Goal: Information Seeking & Learning: Learn about a topic

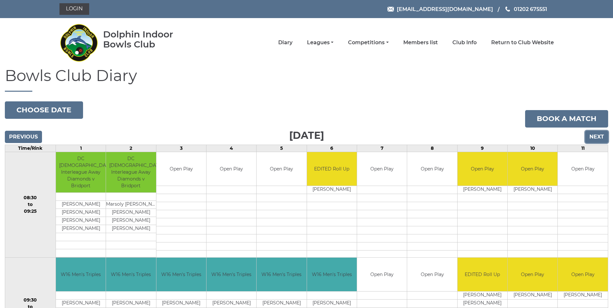
click at [594, 138] on input "Next" at bounding box center [596, 137] width 23 height 12
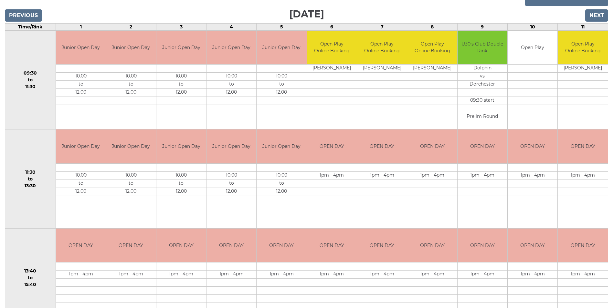
scroll to position [97, 0]
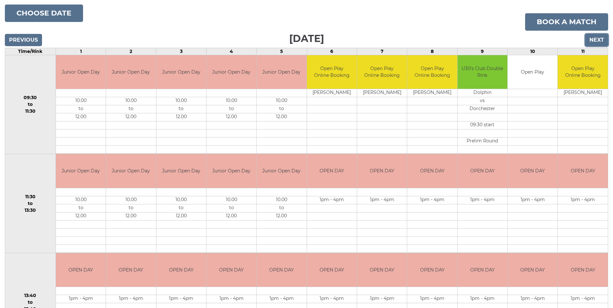
click at [591, 37] on input "Next" at bounding box center [596, 40] width 23 height 12
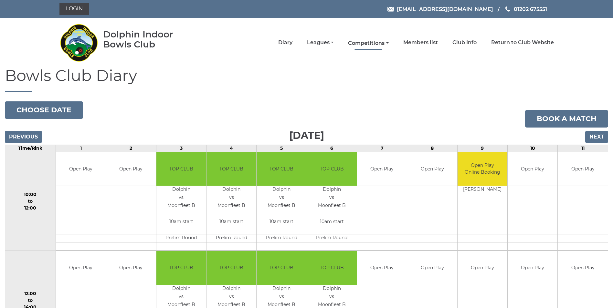
click at [385, 42] on link "Competitions" at bounding box center [368, 43] width 40 height 7
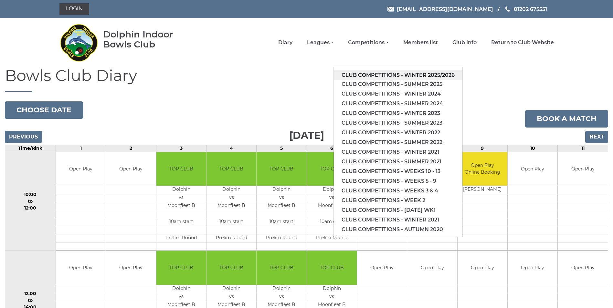
click at [387, 76] on link "Club competitions - Winter 2025/2026" at bounding box center [398, 75] width 129 height 10
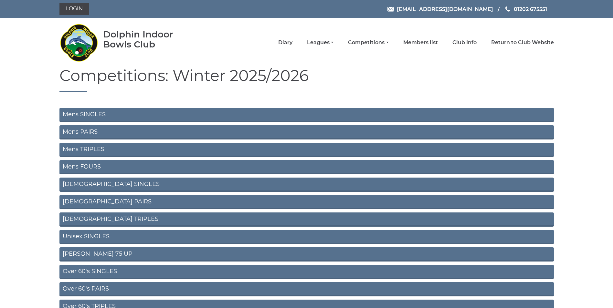
click at [84, 114] on link "Mens SINGLES" at bounding box center [306, 115] width 494 height 14
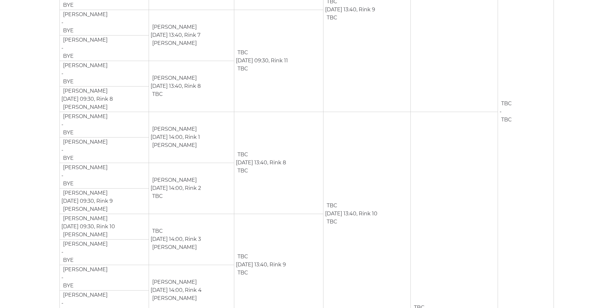
scroll to position [452, 0]
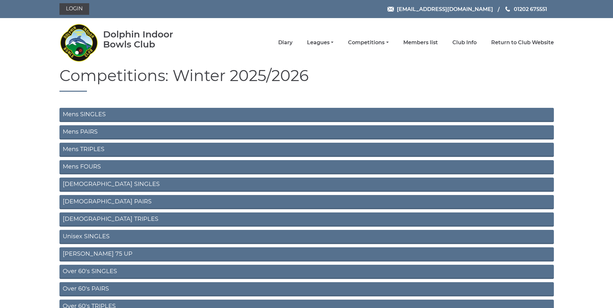
click at [76, 130] on link "Mens PAIRS" at bounding box center [306, 132] width 494 height 14
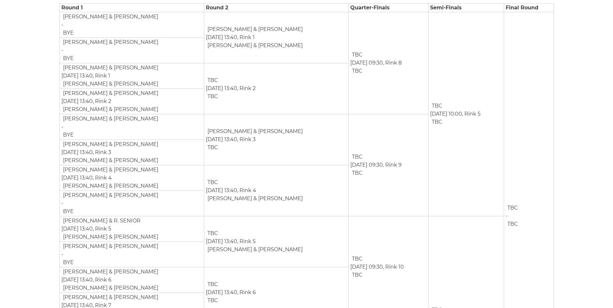
scroll to position [129, 0]
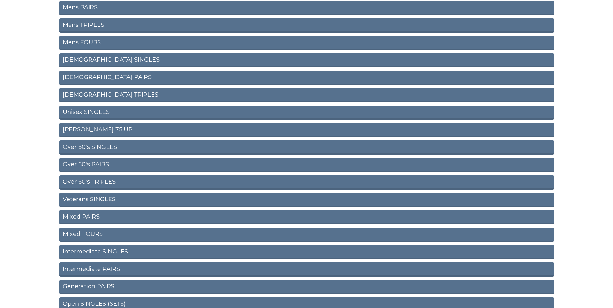
scroll to position [129, 0]
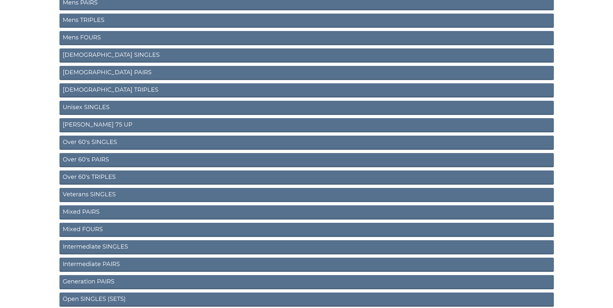
click at [81, 210] on link "Mixed PAIRS" at bounding box center [306, 212] width 494 height 14
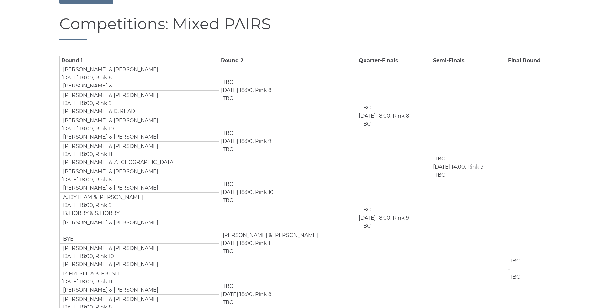
scroll to position [65, 0]
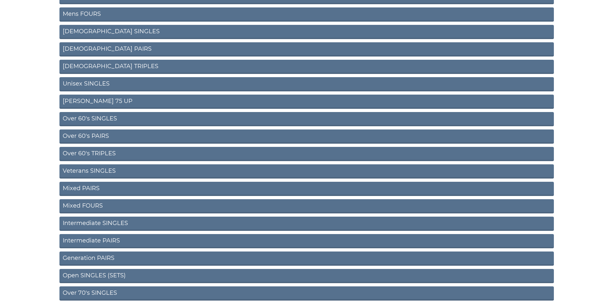
scroll to position [159, 0]
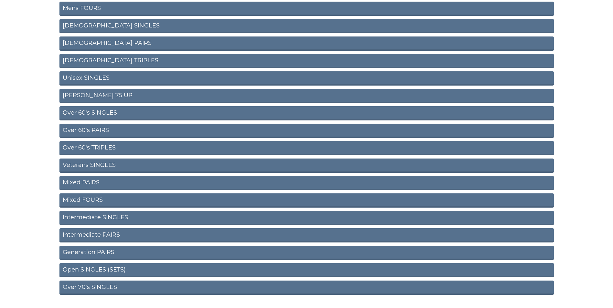
click at [89, 268] on link "Open SINGLES (SETS)" at bounding box center [306, 270] width 494 height 14
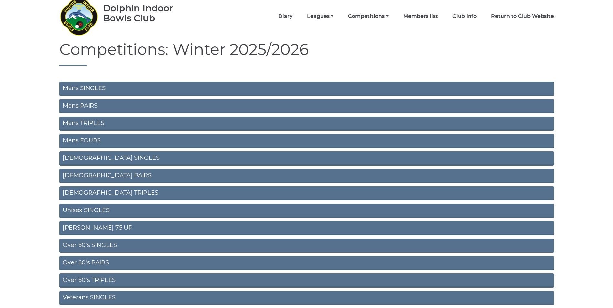
scroll to position [16, 0]
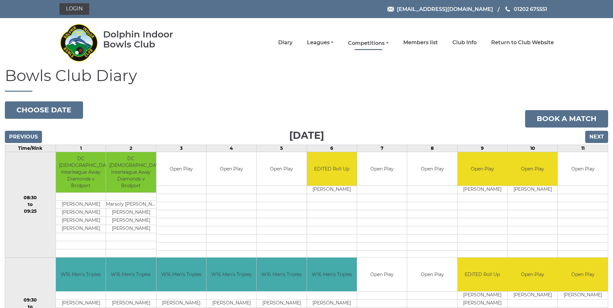
click at [376, 40] on link "Competitions" at bounding box center [368, 43] width 40 height 7
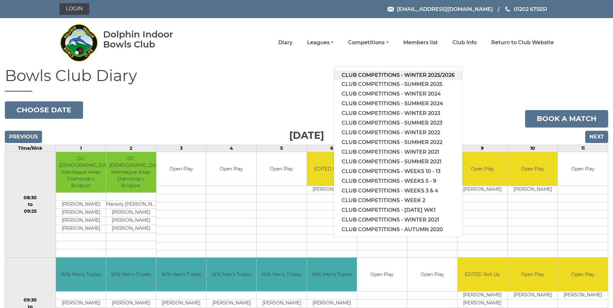
click at [358, 77] on link "Club competitions - Winter 2025/2026" at bounding box center [398, 75] width 129 height 10
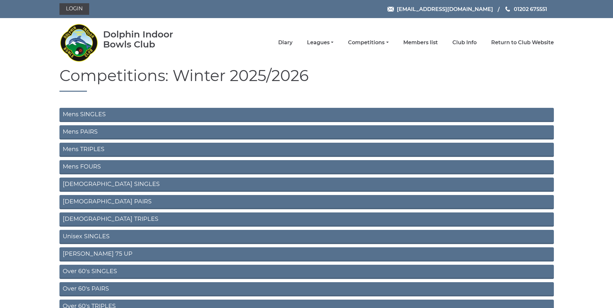
click at [85, 114] on link "Mens SINGLES" at bounding box center [306, 115] width 494 height 14
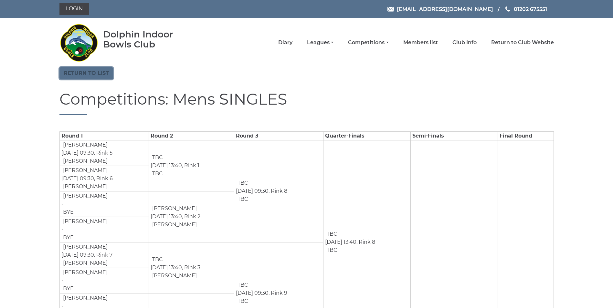
click at [89, 71] on link "Return to list" at bounding box center [86, 73] width 54 height 12
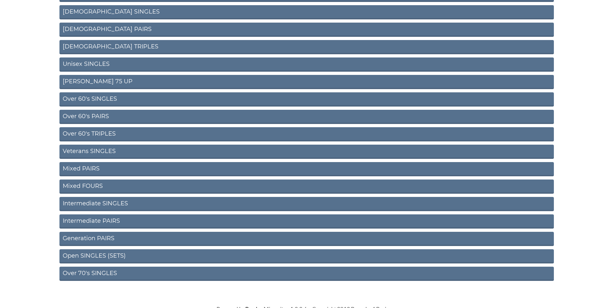
scroll to position [178, 0]
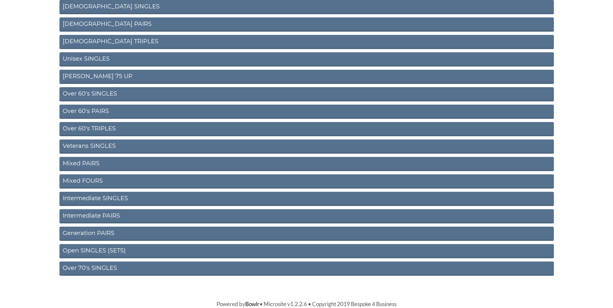
click at [80, 254] on link "Open SINGLES (SETS)" at bounding box center [306, 251] width 494 height 14
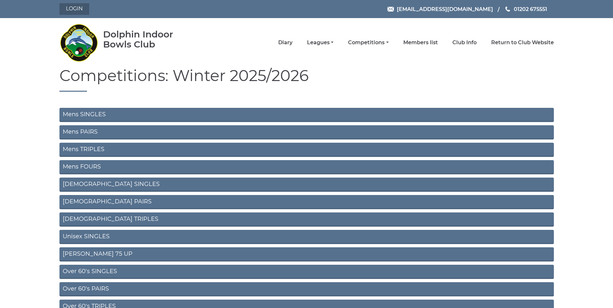
click at [71, 5] on link "Login" at bounding box center [74, 9] width 30 height 12
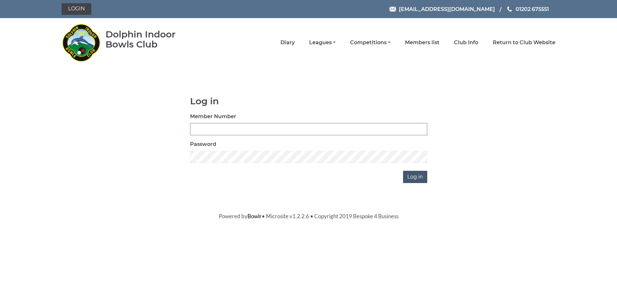
type input "4099"
click at [414, 177] on input "Log in" at bounding box center [415, 177] width 24 height 12
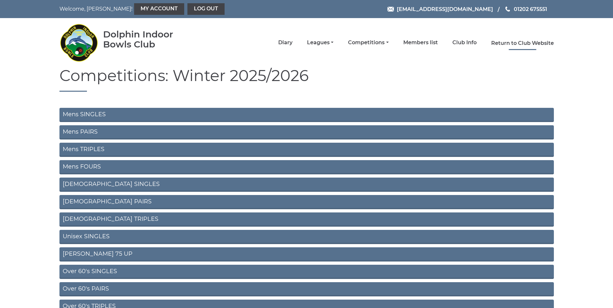
click at [514, 45] on link "Return to Club Website" at bounding box center [522, 43] width 63 height 7
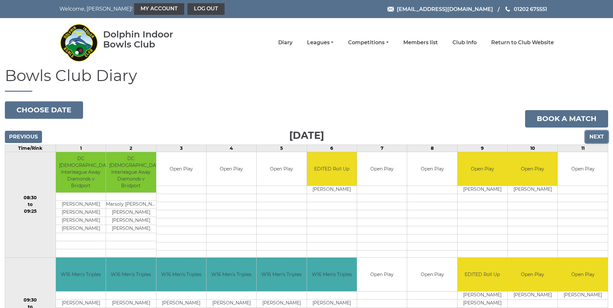
click at [591, 138] on input "Next" at bounding box center [596, 137] width 23 height 12
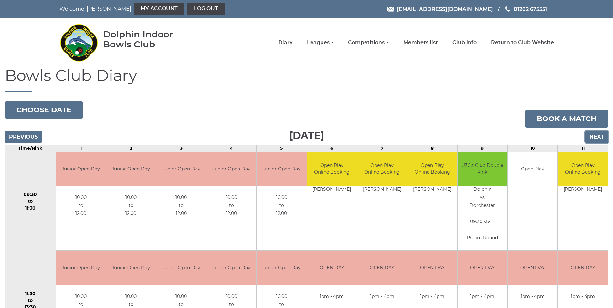
click at [590, 138] on input "Next" at bounding box center [596, 137] width 23 height 12
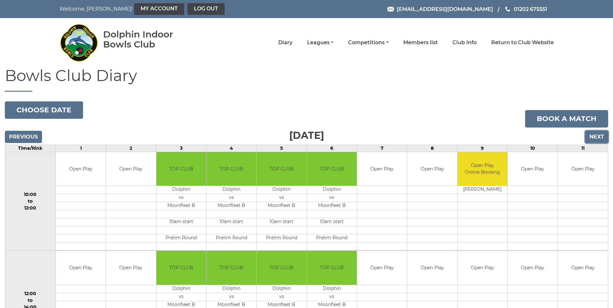
click at [590, 139] on input "Next" at bounding box center [596, 137] width 23 height 12
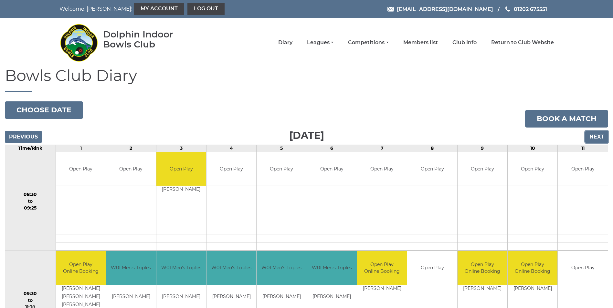
click at [589, 139] on input "Next" at bounding box center [596, 137] width 23 height 12
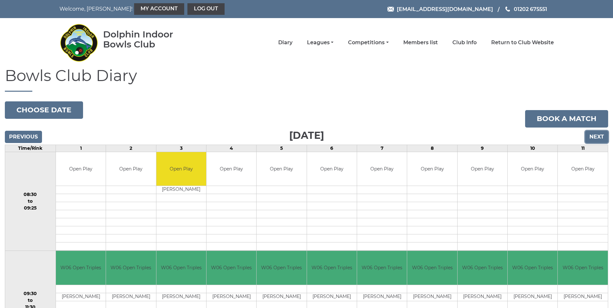
click at [589, 139] on input "Next" at bounding box center [596, 137] width 23 height 12
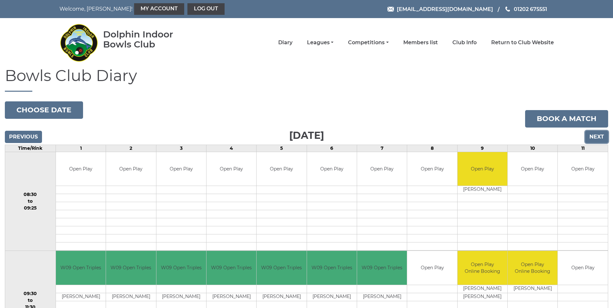
click at [589, 139] on input "Next" at bounding box center [596, 137] width 23 height 12
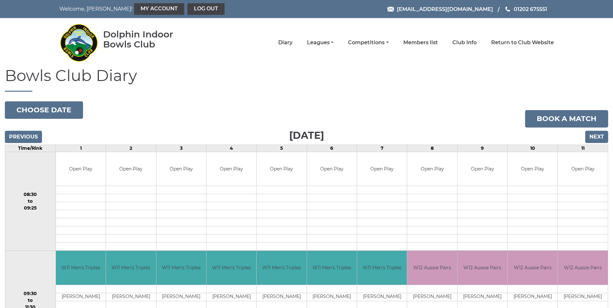
click at [589, 139] on input "Next" at bounding box center [596, 137] width 23 height 12
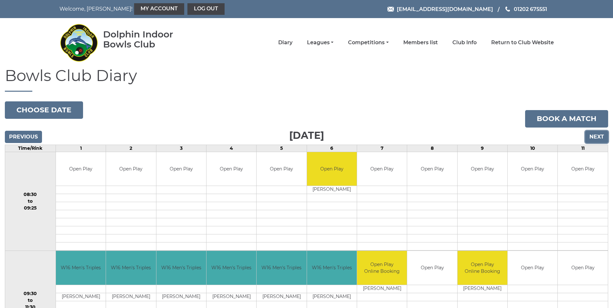
click at [592, 138] on input "Next" at bounding box center [596, 137] width 23 height 12
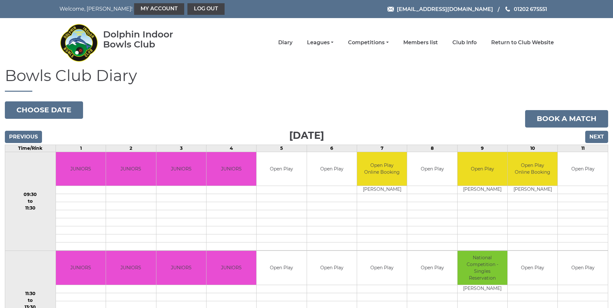
click at [592, 138] on input "Next" at bounding box center [596, 137] width 23 height 12
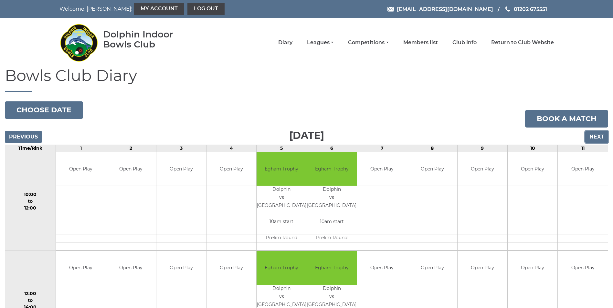
click at [592, 138] on input "Next" at bounding box center [596, 137] width 23 height 12
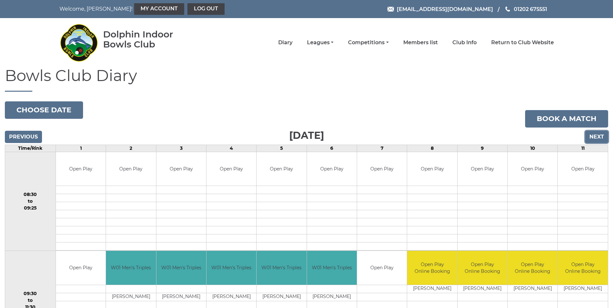
click at [592, 138] on input "Next" at bounding box center [596, 137] width 23 height 12
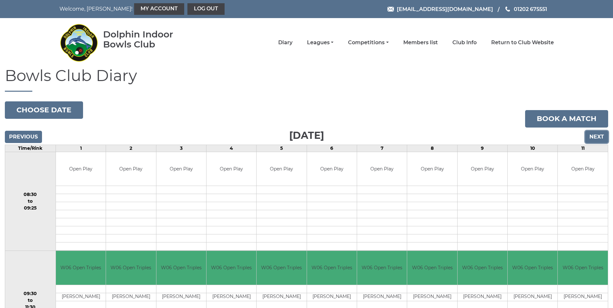
click at [592, 138] on input "Next" at bounding box center [596, 137] width 23 height 12
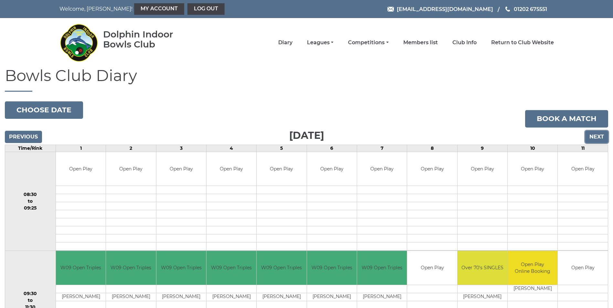
click at [592, 138] on input "Next" at bounding box center [596, 137] width 23 height 12
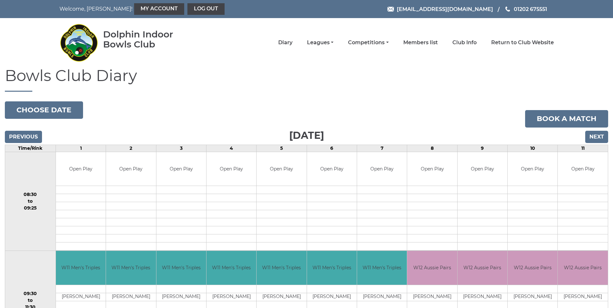
click at [592, 138] on input "Next" at bounding box center [596, 137] width 23 height 12
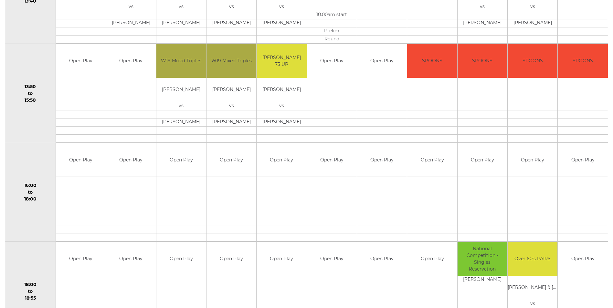
scroll to position [361, 0]
